Goal: Task Accomplishment & Management: Manage account settings

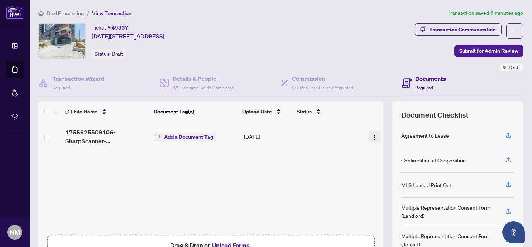
click at [374, 137] on img "button" at bounding box center [375, 138] width 6 height 6
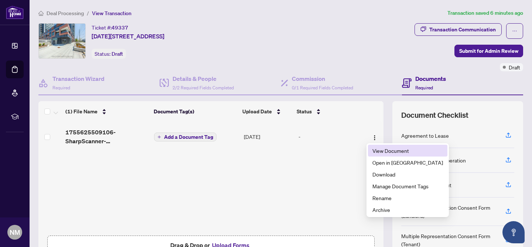
click at [381, 150] on span "View Document" at bounding box center [408, 151] width 71 height 8
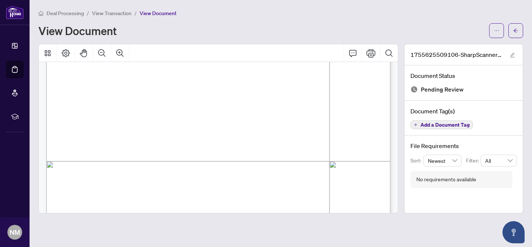
scroll to position [201, 0]
click at [212, 27] on div "View Document" at bounding box center [261, 31] width 446 height 12
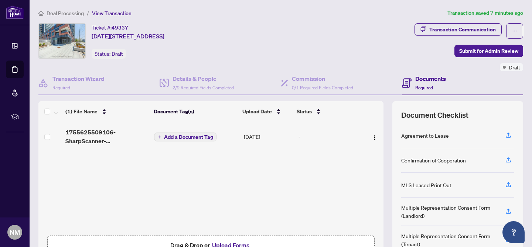
click at [160, 136] on icon "plus" at bounding box center [159, 137] width 4 height 4
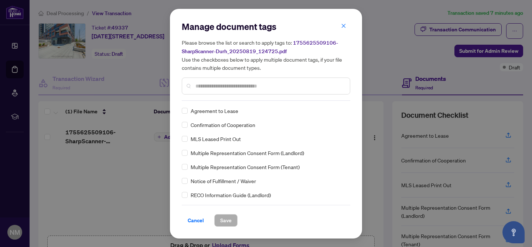
click at [218, 86] on input "text" at bounding box center [270, 86] width 149 height 8
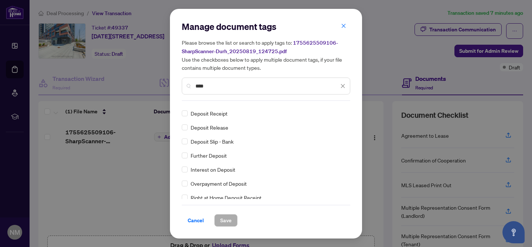
scroll to position [42, 0]
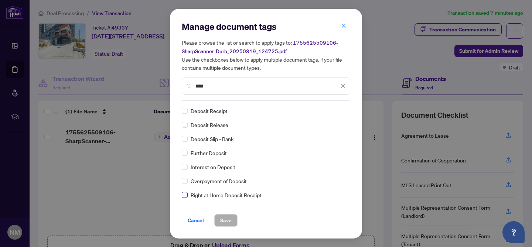
type input "****"
click at [225, 222] on span "Save" at bounding box center [225, 221] width 11 height 12
